Goal: Obtain resource: Obtain resource

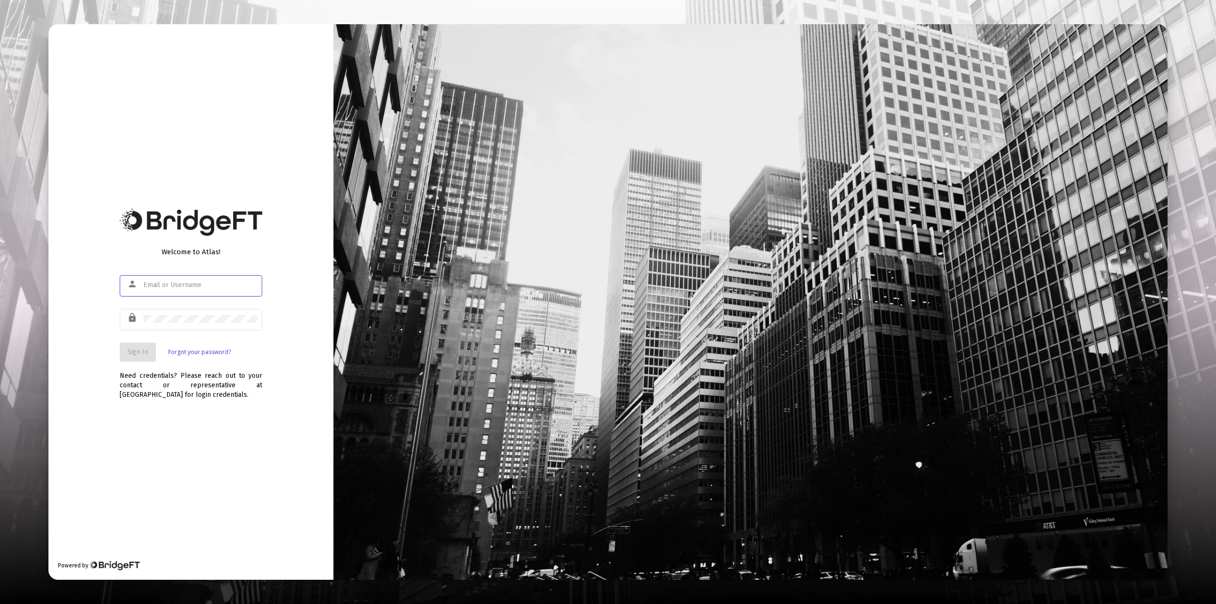
type input "[EMAIL_ADDRESS][DOMAIN_NAME]"
click at [139, 351] on span "Sign In" at bounding box center [137, 352] width 21 height 8
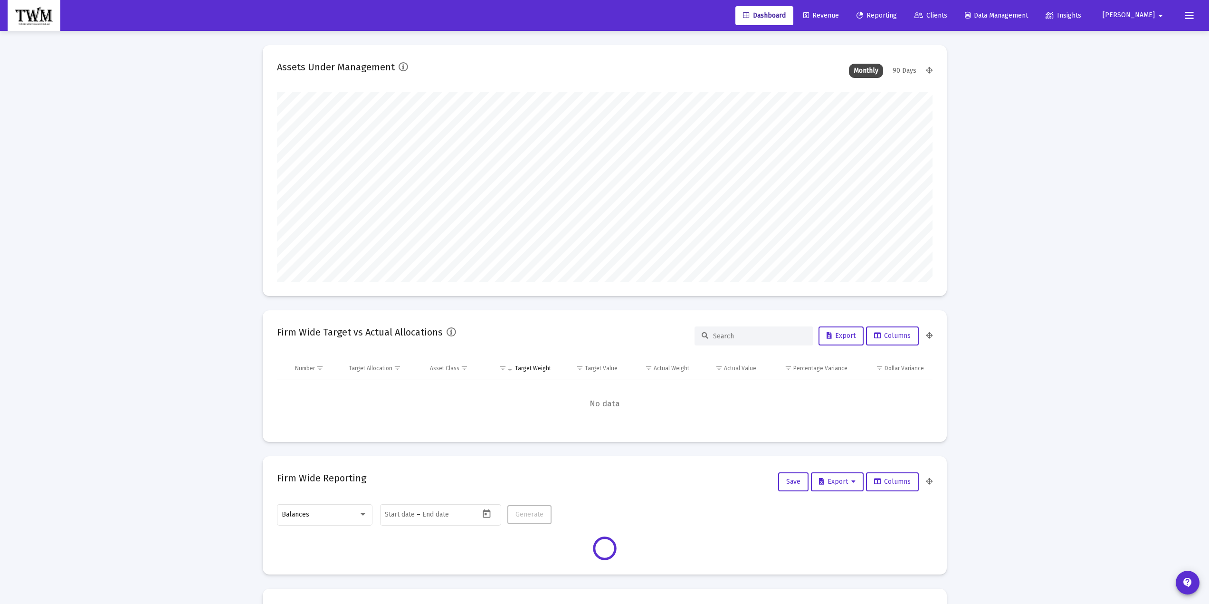
type input "[DATE]"
click at [897, 16] on span "Reporting" at bounding box center [876, 15] width 40 height 8
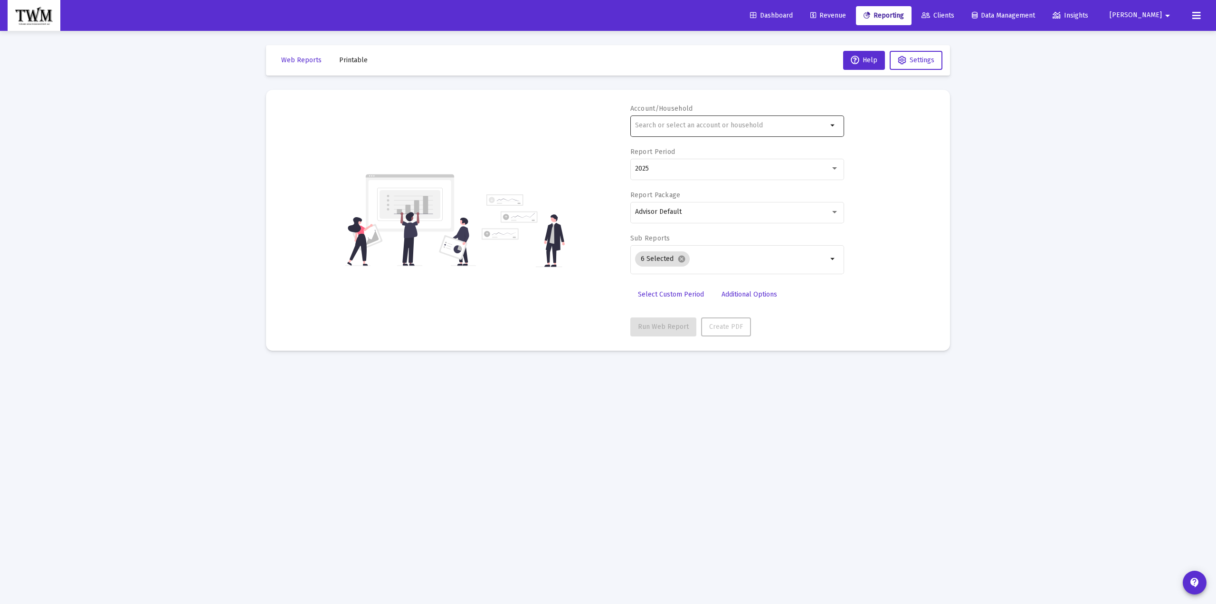
click at [735, 130] on div at bounding box center [731, 125] width 192 height 23
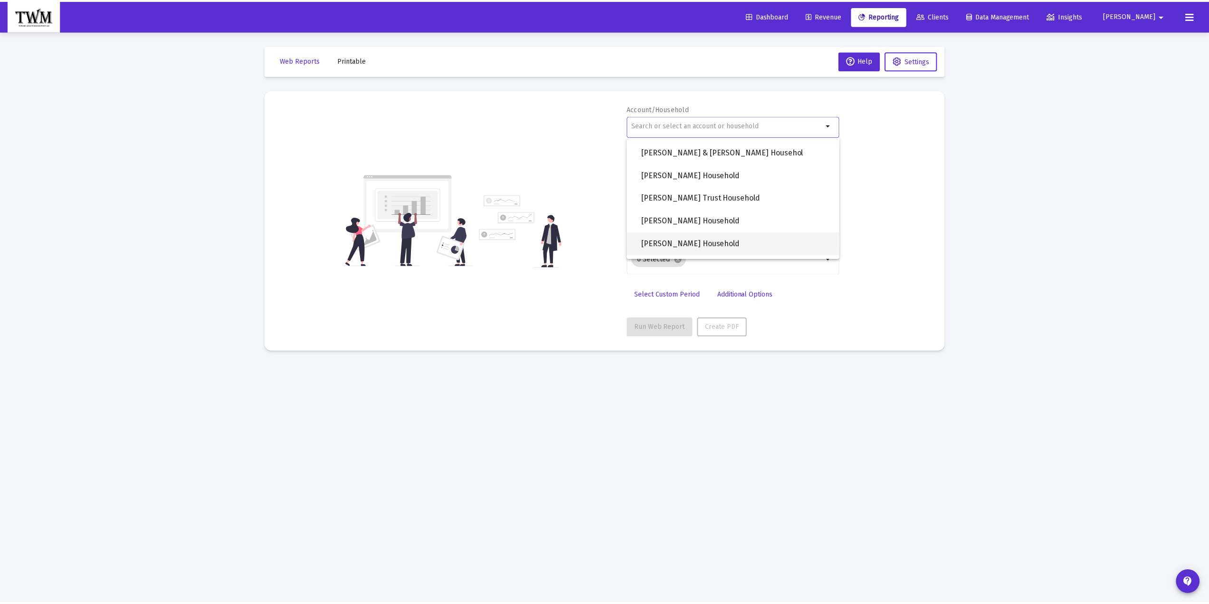
scroll to position [703, 0]
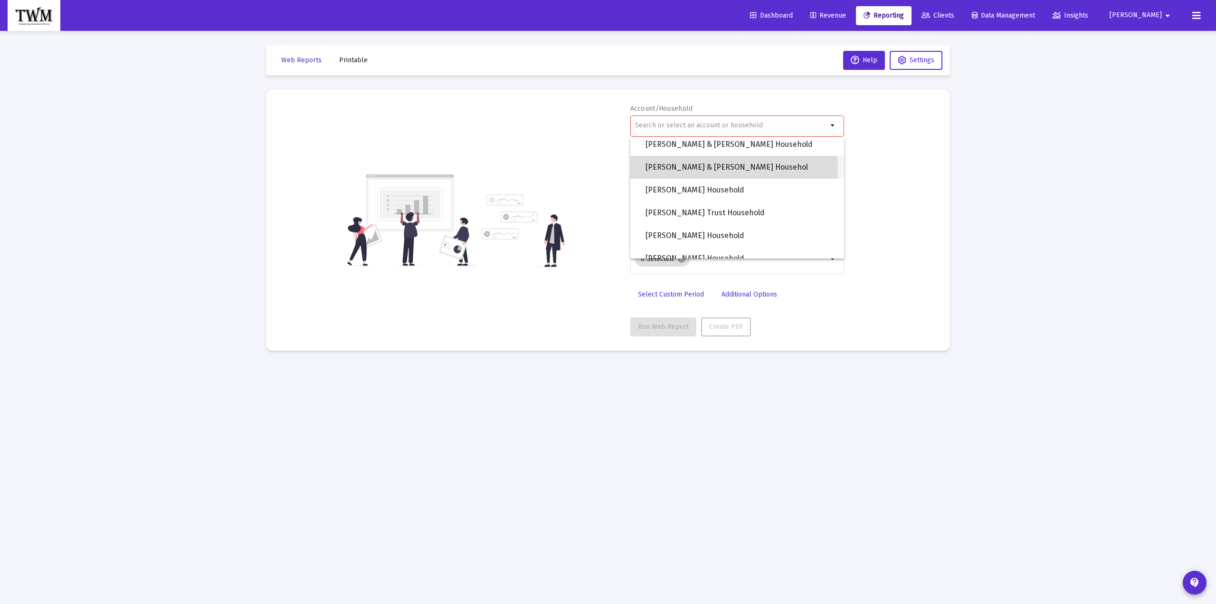
click at [693, 172] on span "[PERSON_NAME] & [PERSON_NAME] Househol" at bounding box center [740, 167] width 191 height 23
type input "[PERSON_NAME] & [PERSON_NAME] Househol"
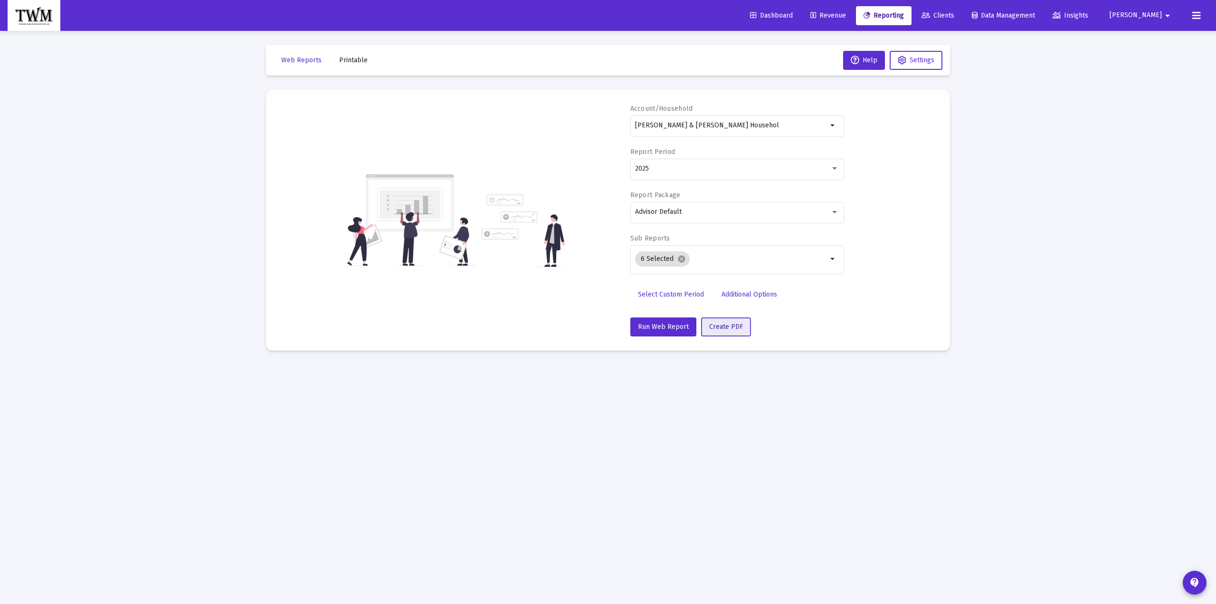
click at [710, 325] on span "Create PDF" at bounding box center [726, 326] width 34 height 8
click at [657, 324] on span "Run Web Report" at bounding box center [663, 326] width 51 height 8
click at [740, 329] on span "Create PDF" at bounding box center [737, 326] width 34 height 8
click at [1197, 14] on icon at bounding box center [1196, 15] width 9 height 11
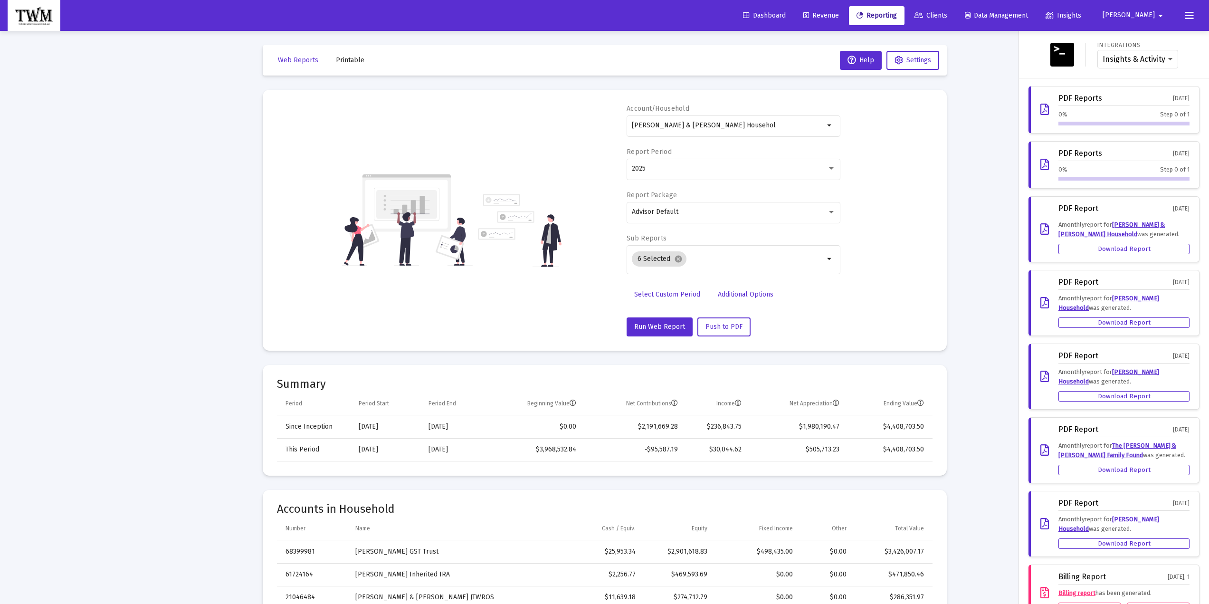
click at [1078, 121] on div "0% Step 0 of 1" at bounding box center [1123, 118] width 131 height 16
click at [1040, 109] on icon at bounding box center [1044, 109] width 9 height 11
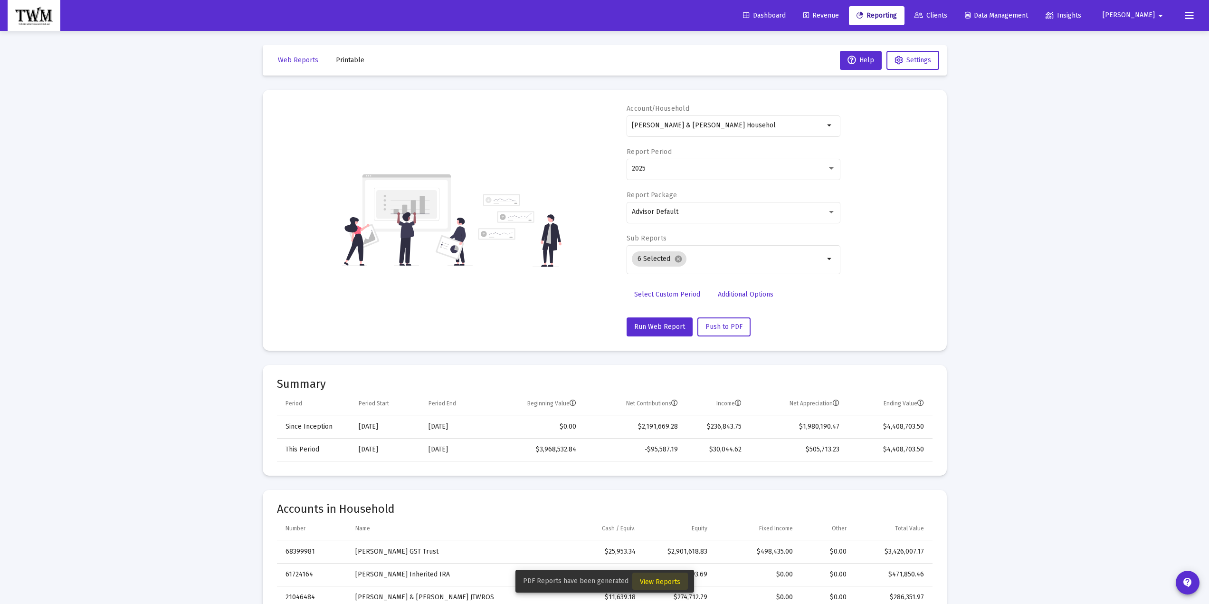
click at [671, 584] on span "View Reports" at bounding box center [660, 582] width 40 height 8
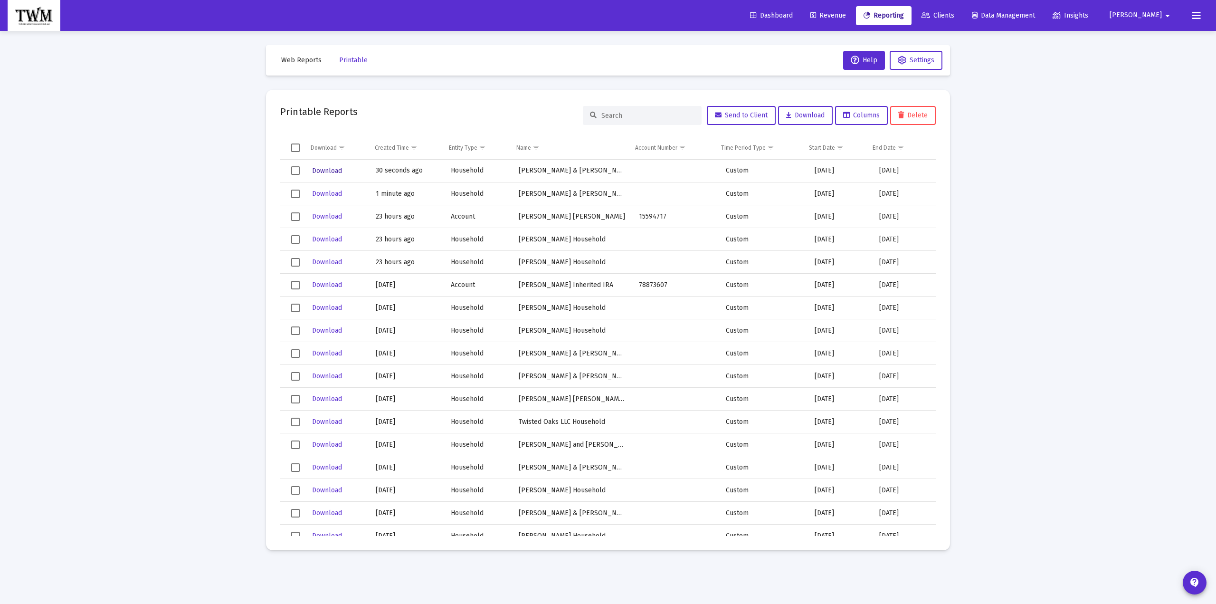
click at [320, 170] on span "Download" at bounding box center [327, 171] width 30 height 8
click at [904, 15] on span "Reporting" at bounding box center [883, 15] width 40 height 8
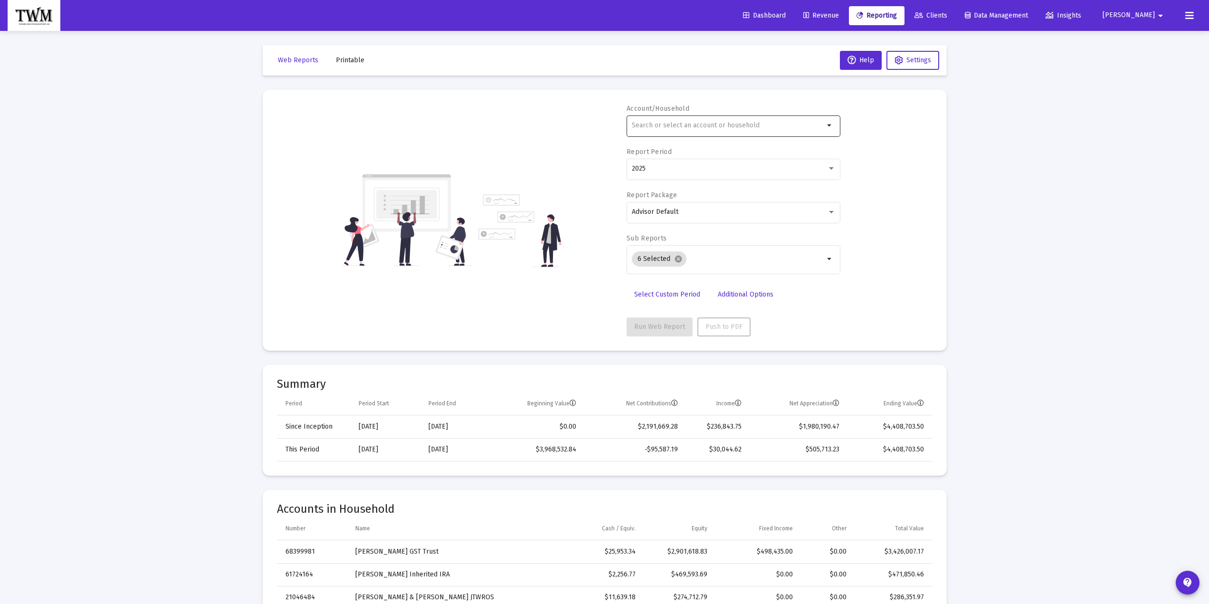
click at [682, 122] on input "text" at bounding box center [728, 126] width 192 height 8
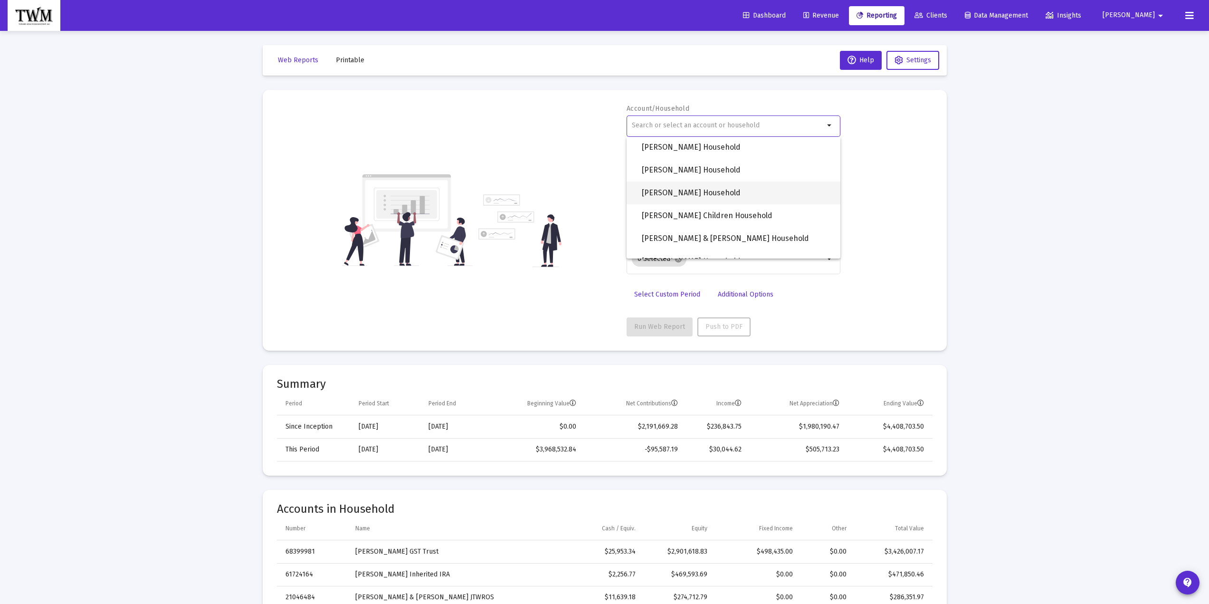
scroll to position [807, 0]
click at [671, 199] on span "[PERSON_NAME] Children Household" at bounding box center [737, 199] width 191 height 23
type input "[PERSON_NAME] Children Household"
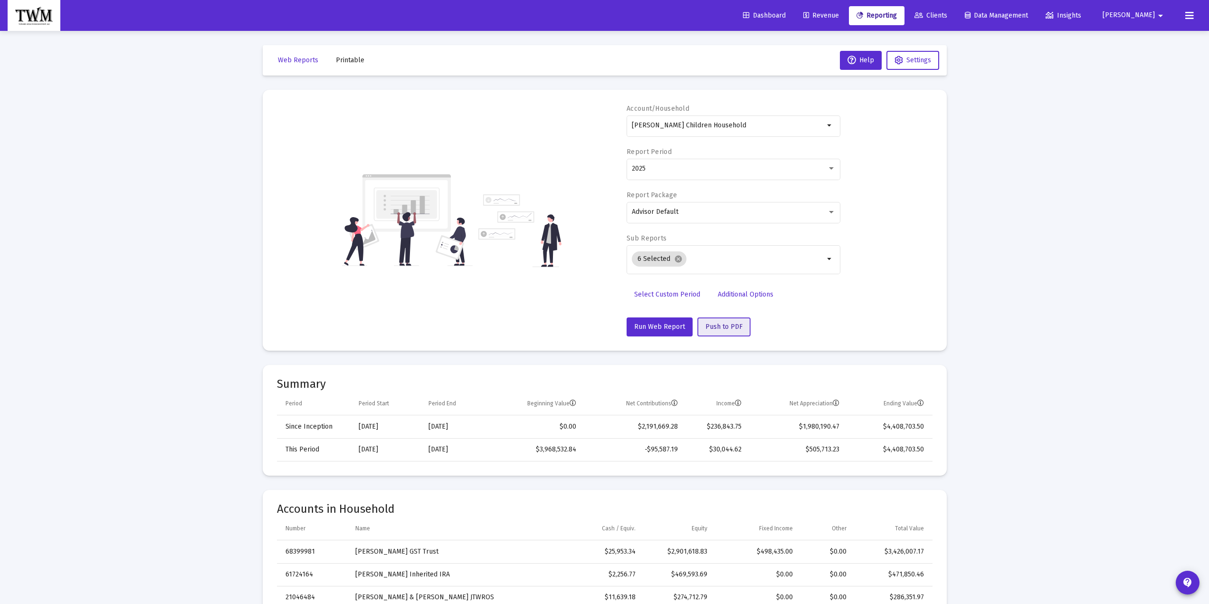
click at [712, 328] on span "Push to PDF" at bounding box center [723, 326] width 37 height 8
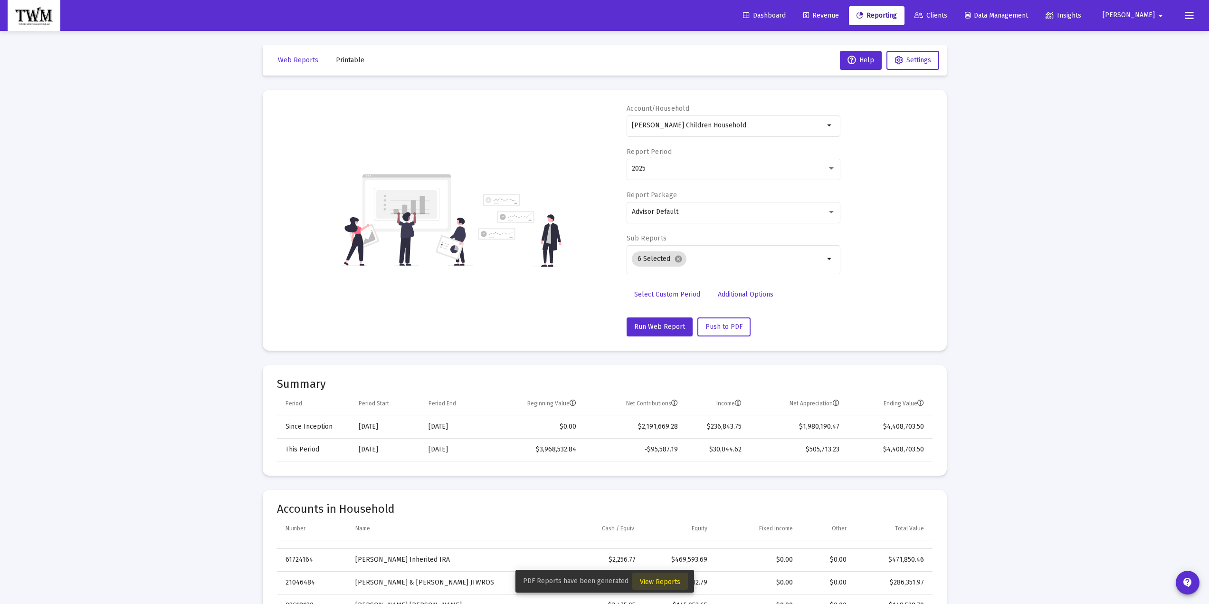
click at [669, 582] on span "View Reports" at bounding box center [660, 582] width 40 height 8
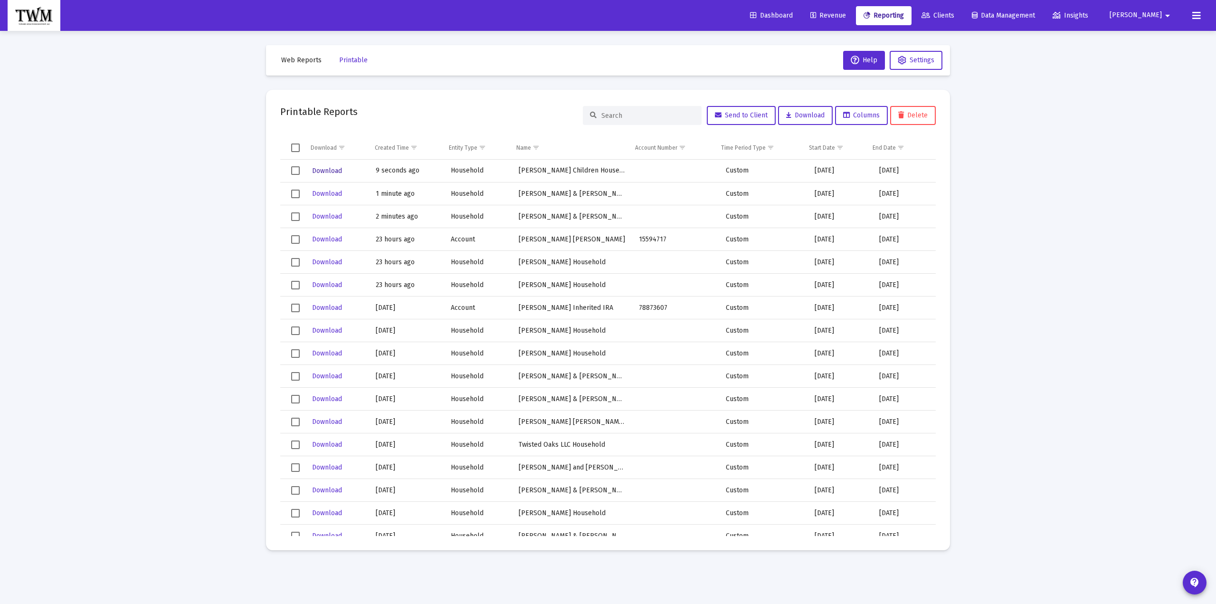
click at [319, 171] on span "Download" at bounding box center [327, 171] width 30 height 8
click at [901, 19] on span "Reporting" at bounding box center [883, 15] width 40 height 8
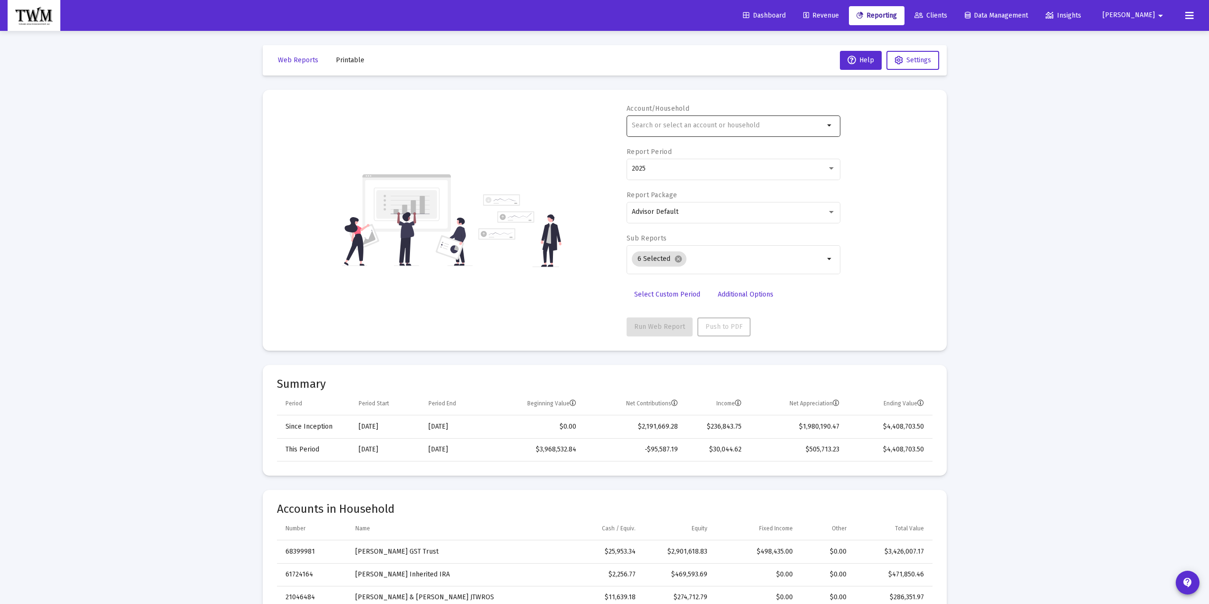
click at [681, 132] on div at bounding box center [728, 125] width 192 height 23
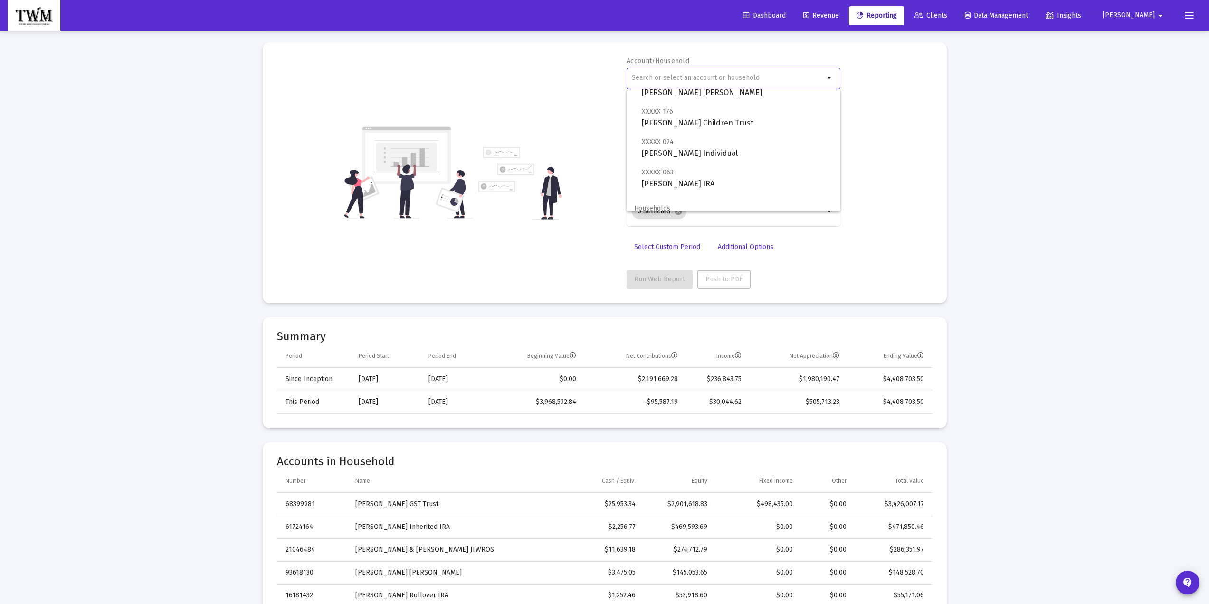
scroll to position [513, 0]
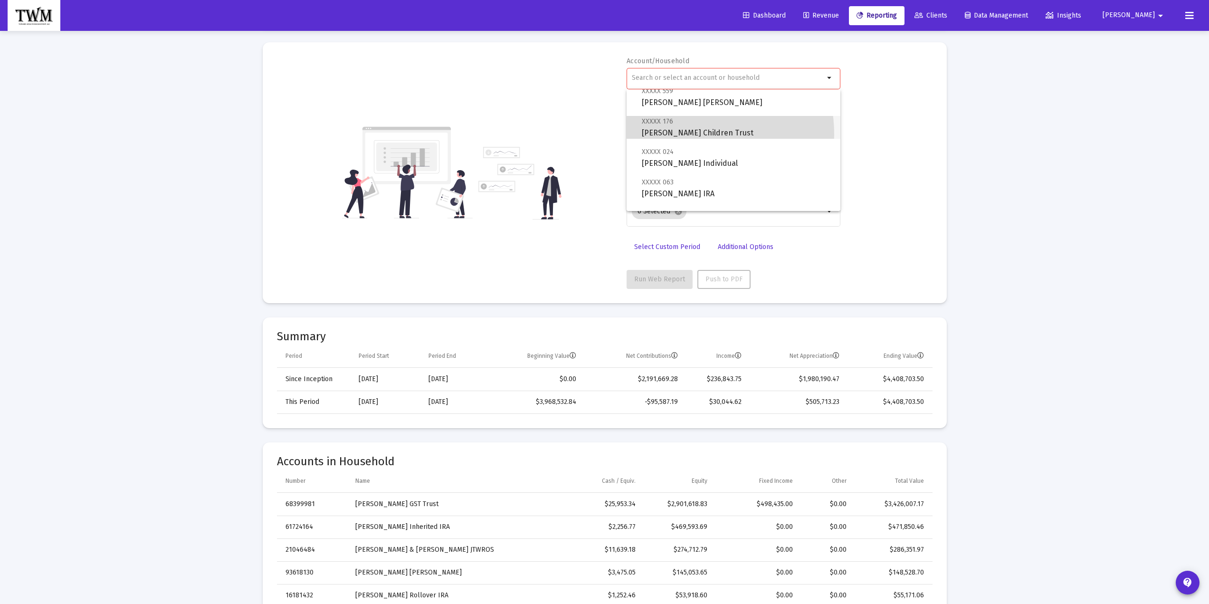
click at [676, 134] on span "XXXXX 176 [PERSON_NAME] Children Trust" at bounding box center [737, 126] width 191 height 23
type input "[PERSON_NAME] Children Trust"
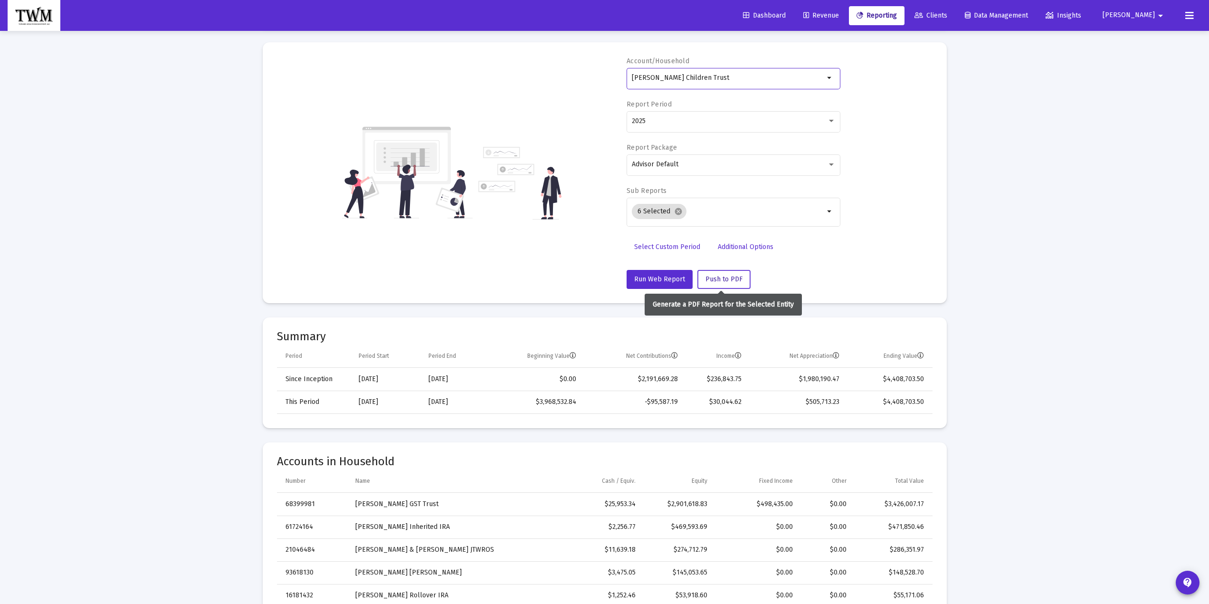
click at [726, 282] on span "Push to PDF" at bounding box center [723, 279] width 37 height 8
click at [785, 536] on td "$0.00" at bounding box center [756, 526] width 85 height 23
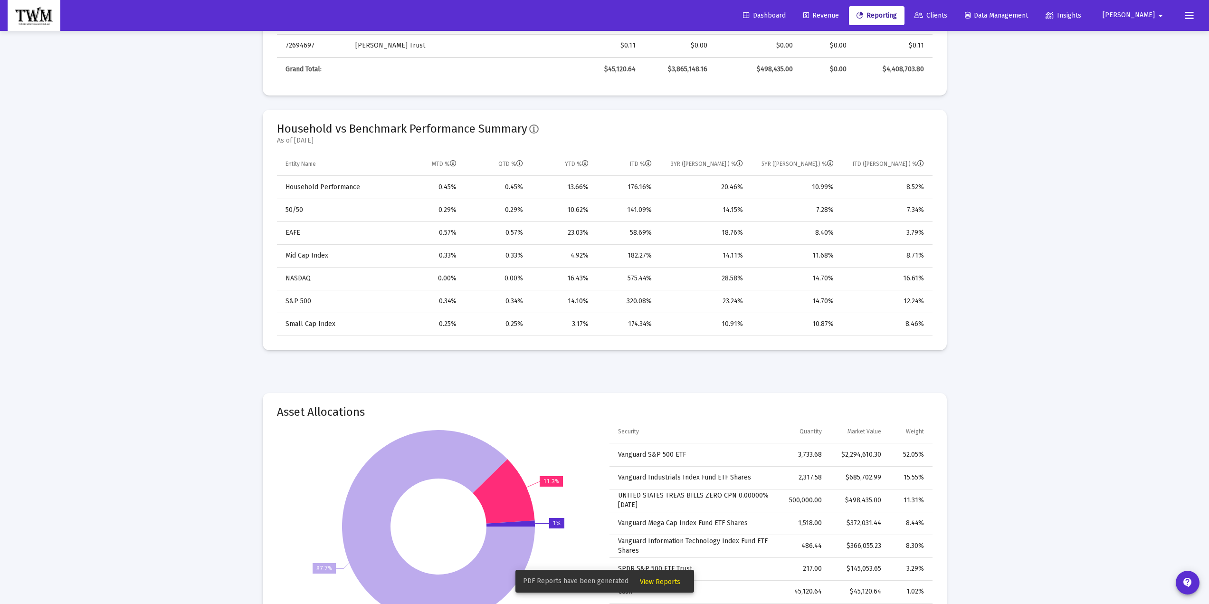
scroll to position [665, 0]
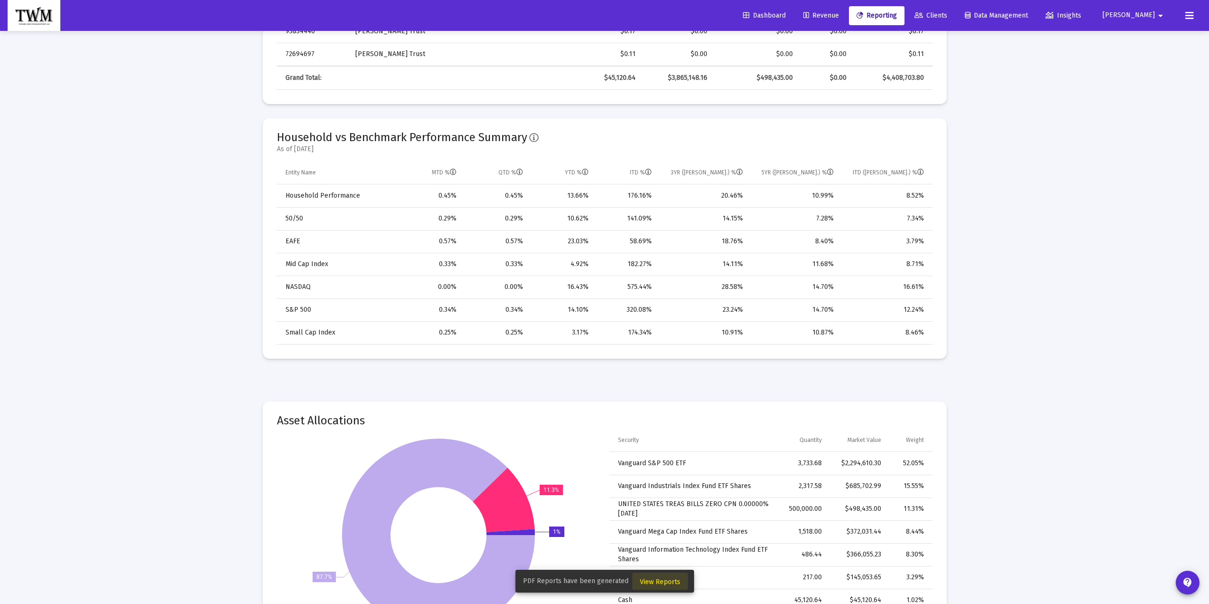
click at [670, 581] on span "View Reports" at bounding box center [660, 582] width 40 height 8
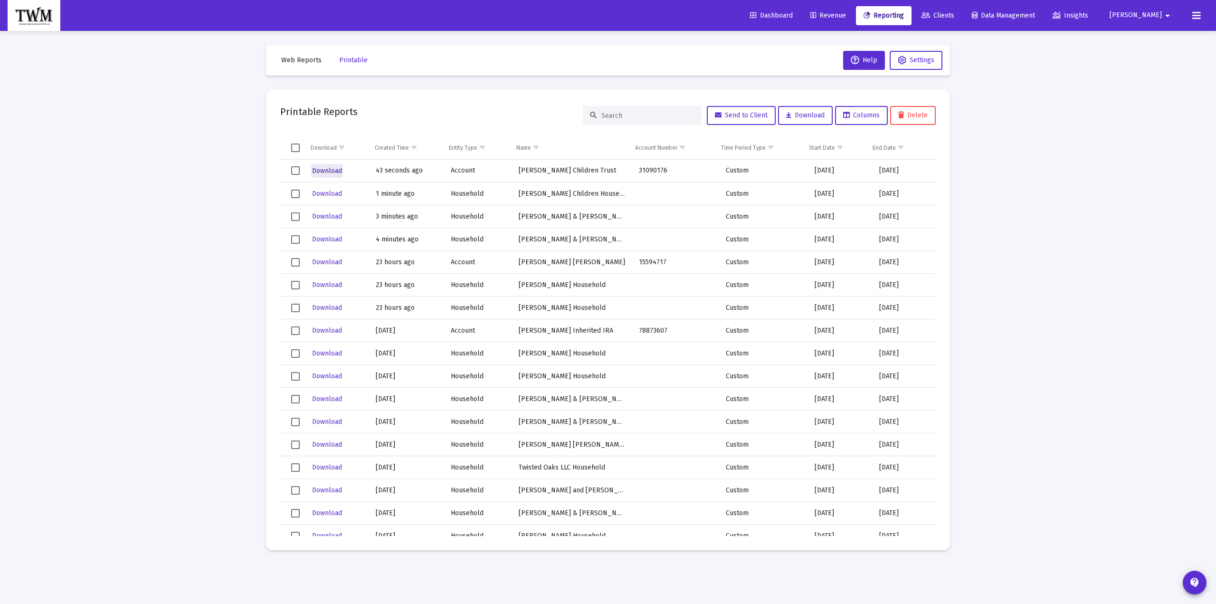
click at [325, 172] on span "Download" at bounding box center [327, 171] width 30 height 8
